Goal: Information Seeking & Learning: Learn about a topic

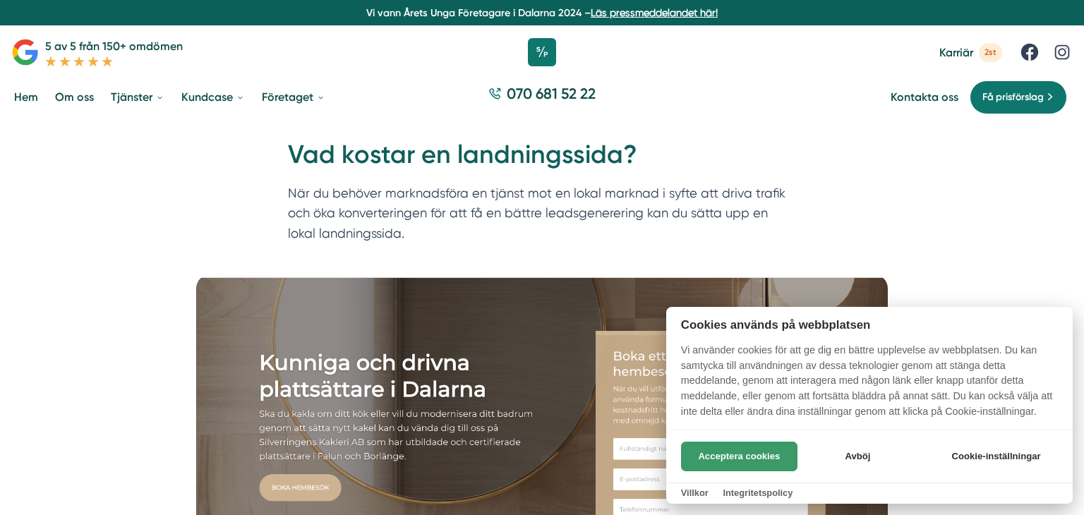
click at [717, 457] on button "Acceptera cookies" at bounding box center [739, 457] width 116 height 30
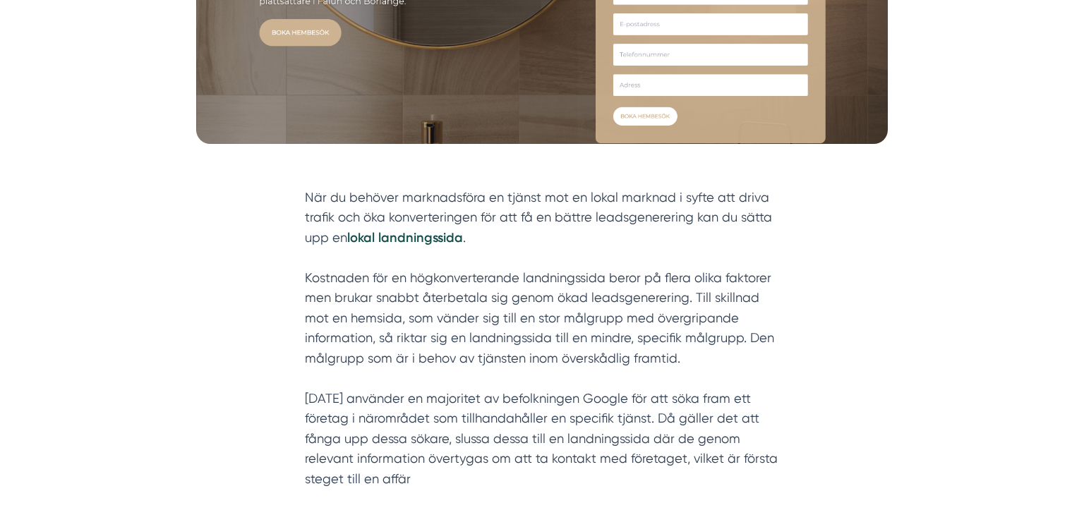
scroll to position [462, 0]
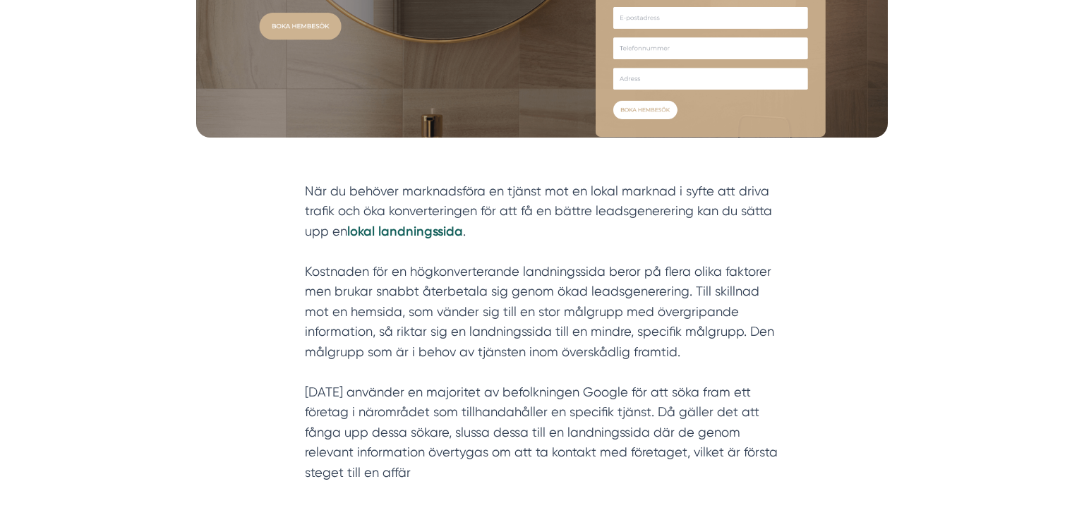
click at [401, 234] on strong "lokal landningssida" at bounding box center [405, 232] width 116 height 16
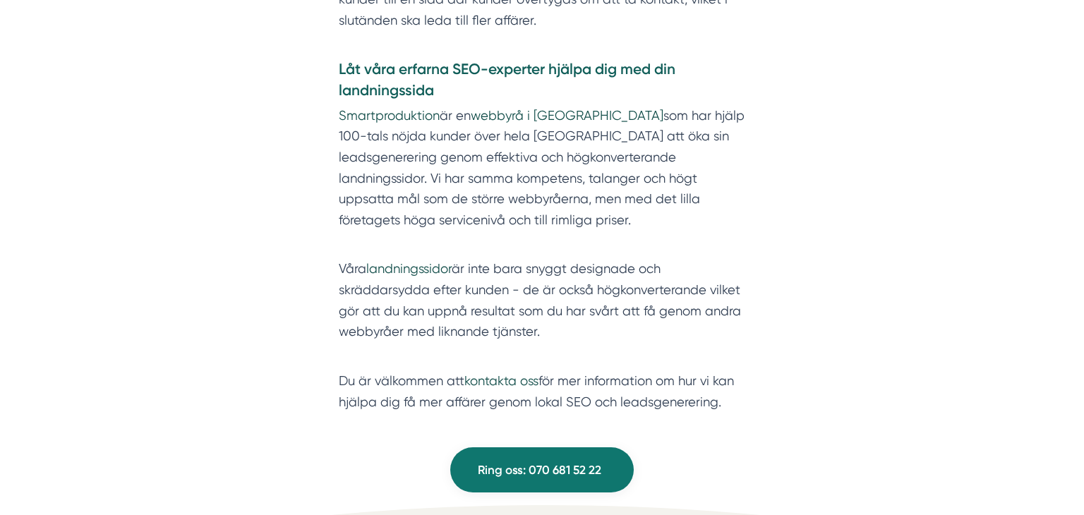
scroll to position [2841, 0]
